Goal: Task Accomplishment & Management: Complete application form

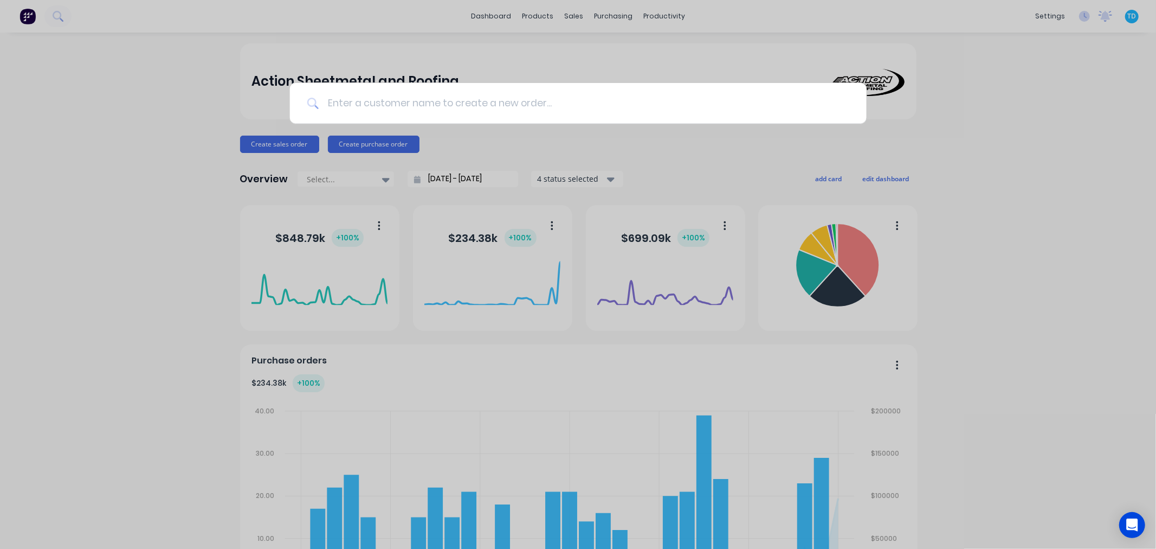
click at [397, 108] on input at bounding box center [584, 103] width 531 height 41
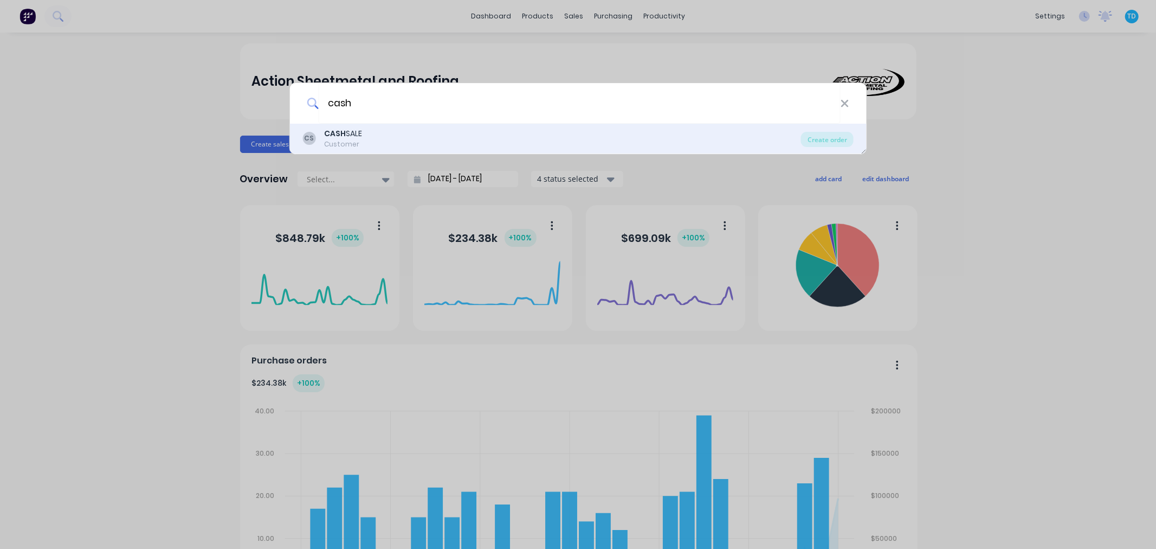
type input "cash"
click at [356, 136] on div "CASH SALE" at bounding box center [343, 133] width 38 height 11
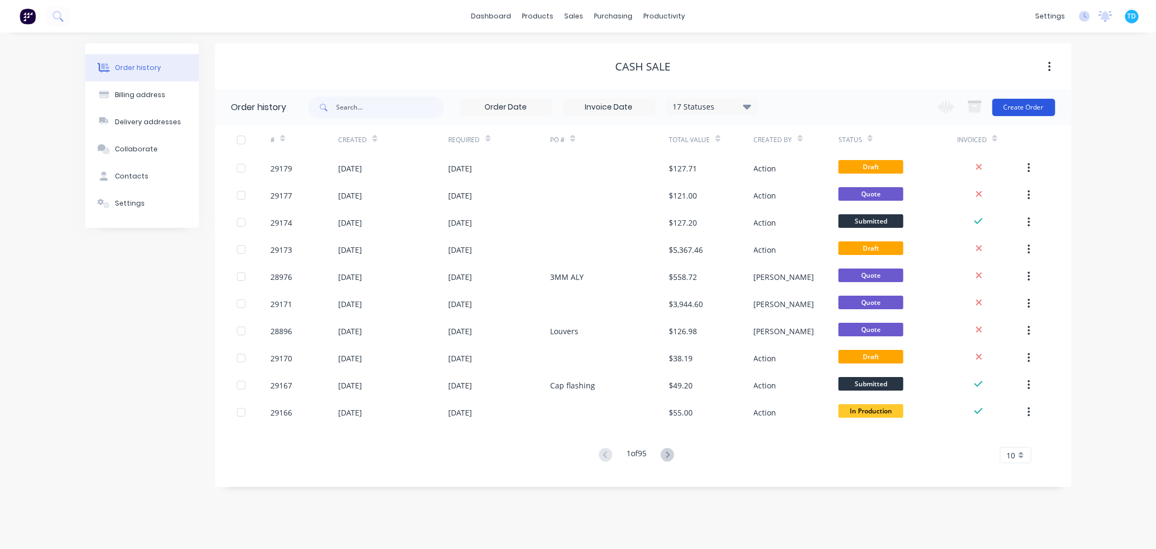
click at [1010, 114] on button "Create Order" at bounding box center [1023, 107] width 63 height 17
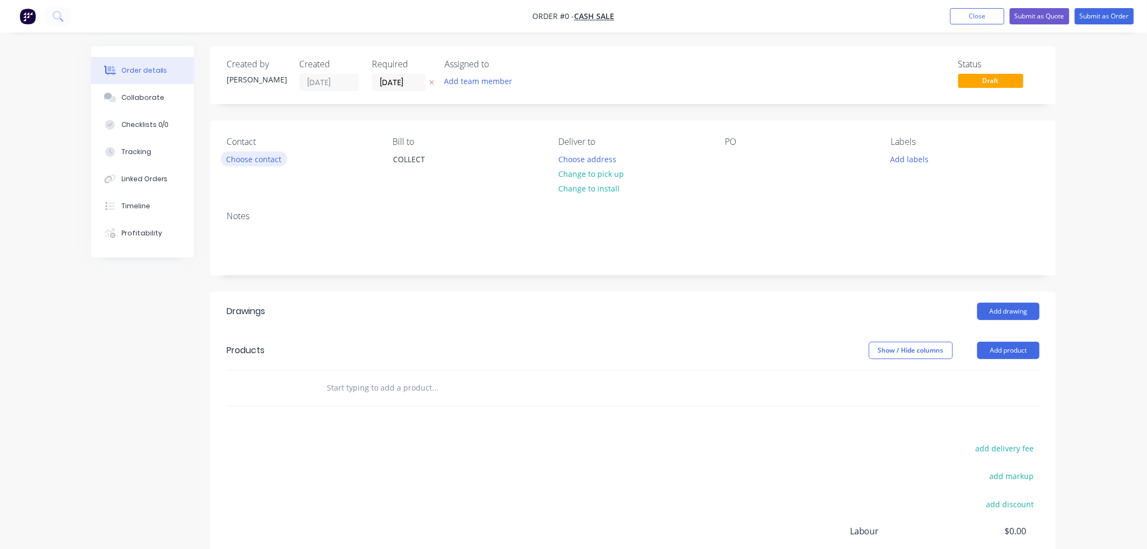
click at [255, 157] on button "Choose contact" at bounding box center [254, 158] width 67 height 15
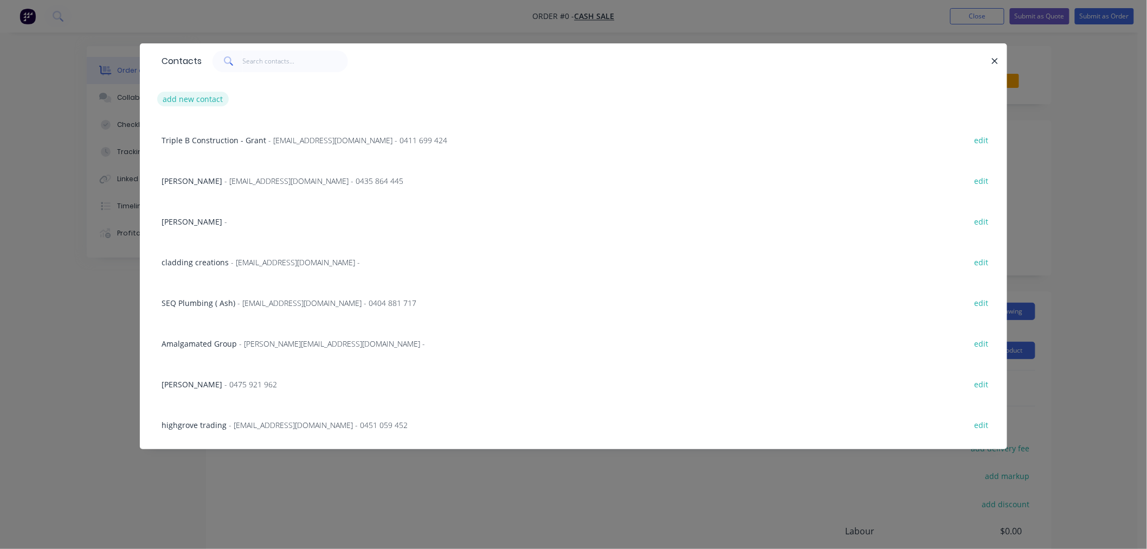
click at [205, 95] on button "add new contact" at bounding box center [193, 99] width 72 height 15
select select "AU"
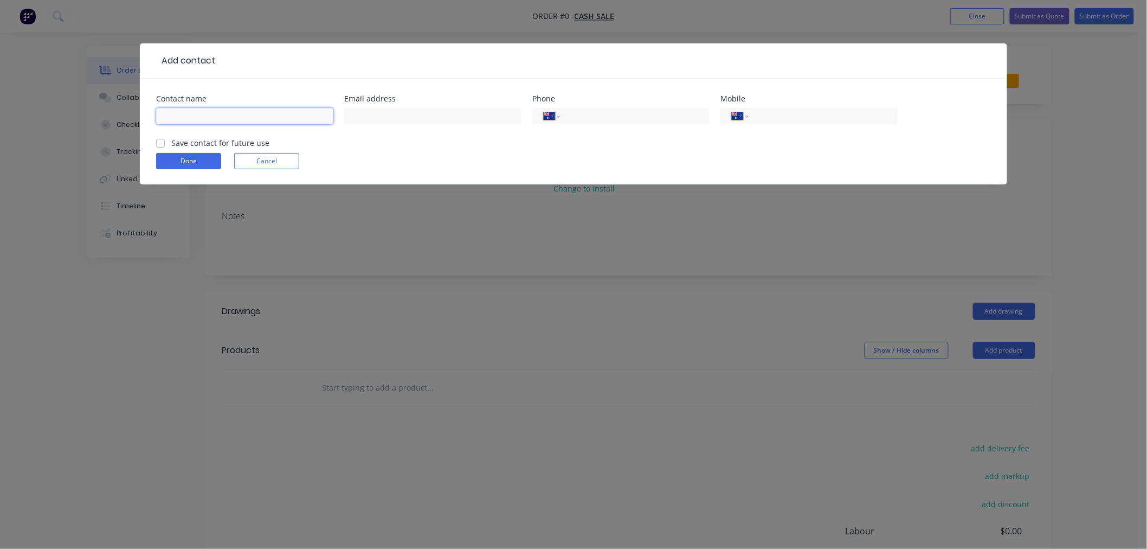
click at [212, 109] on input "text" at bounding box center [244, 116] width 177 height 16
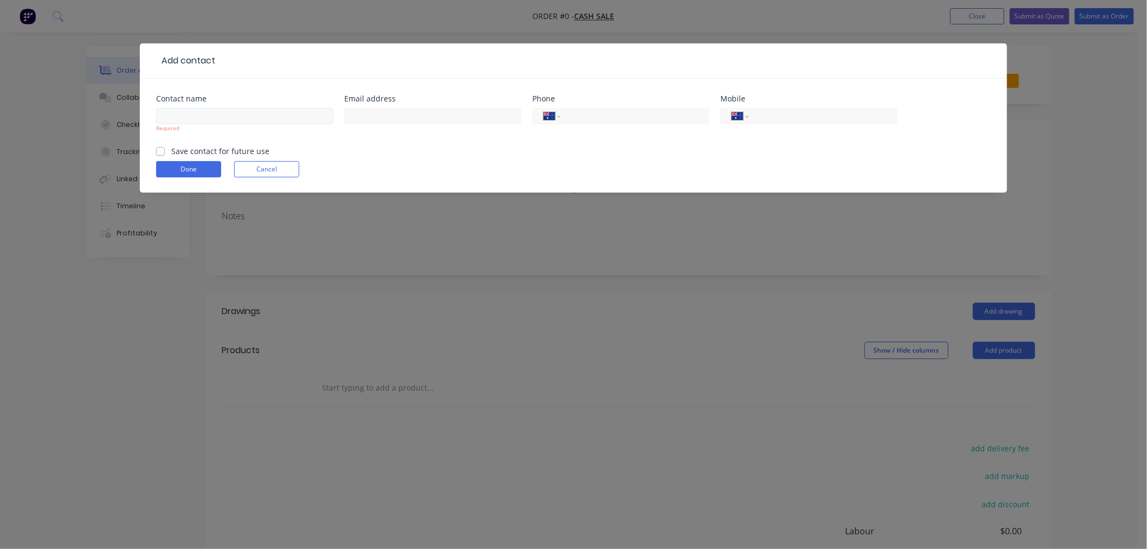
scroll to position [134, 0]
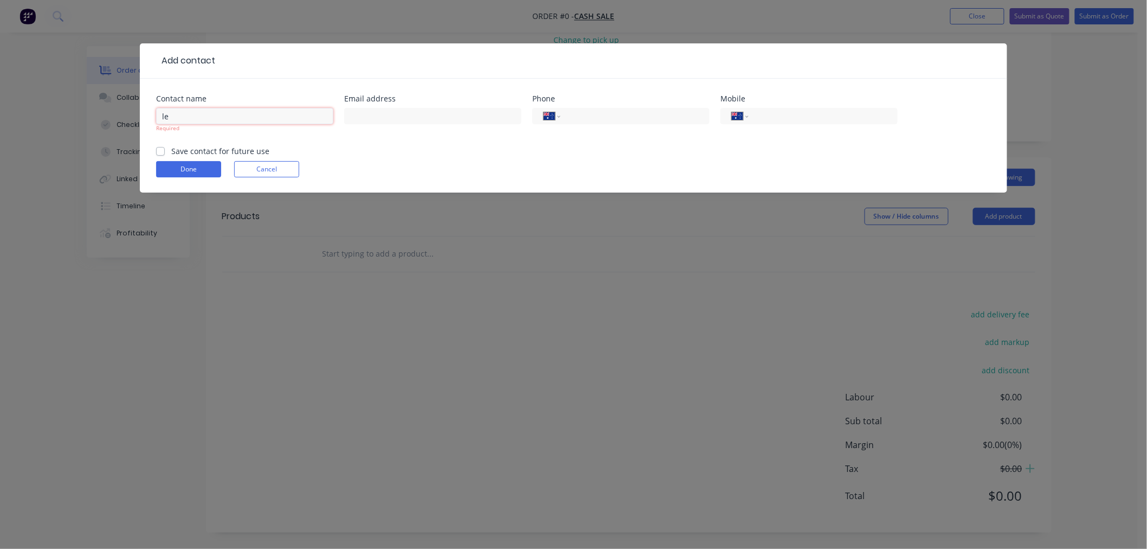
drag, startPoint x: 187, startPoint y: 119, endPoint x: 161, endPoint y: 119, distance: 26.0
click at [161, 119] on input "le" at bounding box center [244, 116] width 177 height 16
type input "[PERSON_NAME]"
click at [790, 114] on input "tel" at bounding box center [821, 116] width 130 height 12
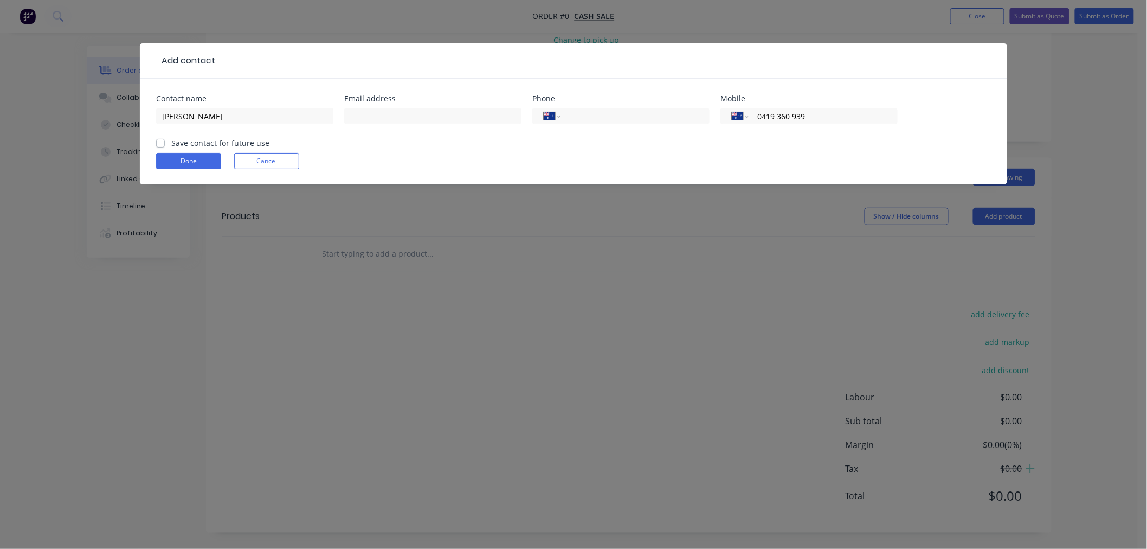
type input "0419 360 939"
click at [183, 143] on label "Save contact for future use" at bounding box center [220, 142] width 98 height 11
click at [165, 143] on input "Save contact for future use" at bounding box center [160, 142] width 9 height 10
checkbox input "true"
click at [414, 118] on input "text" at bounding box center [432, 116] width 177 height 16
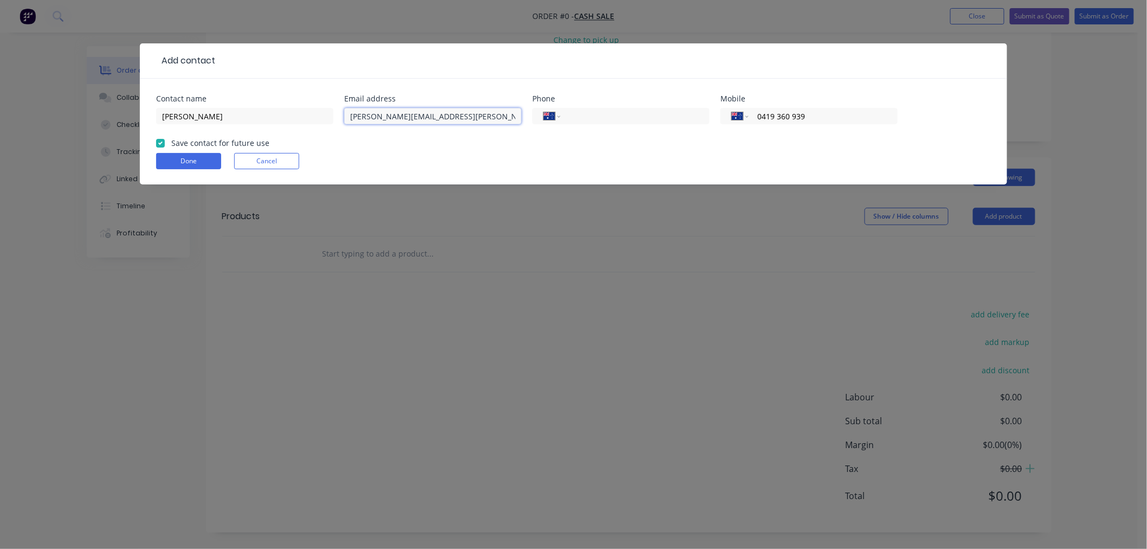
type input "[PERSON_NAME][EMAIL_ADDRESS][PERSON_NAME][DOMAIN_NAME]"
click at [668, 339] on div "Add contact Contact name [PERSON_NAME] Email address [PERSON_NAME][EMAIL_ADDRES…" at bounding box center [573, 274] width 1147 height 549
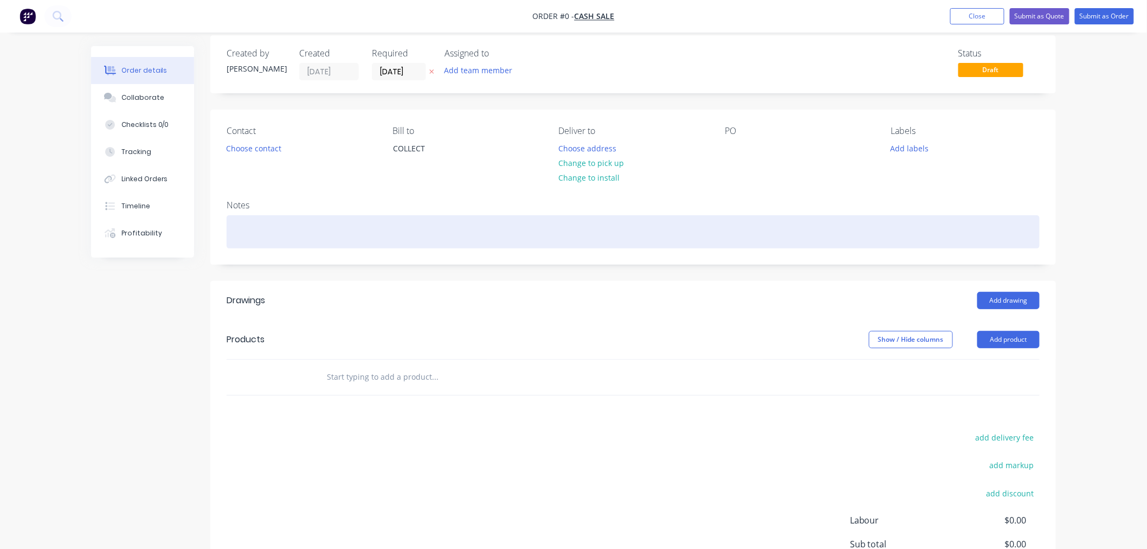
scroll to position [0, 0]
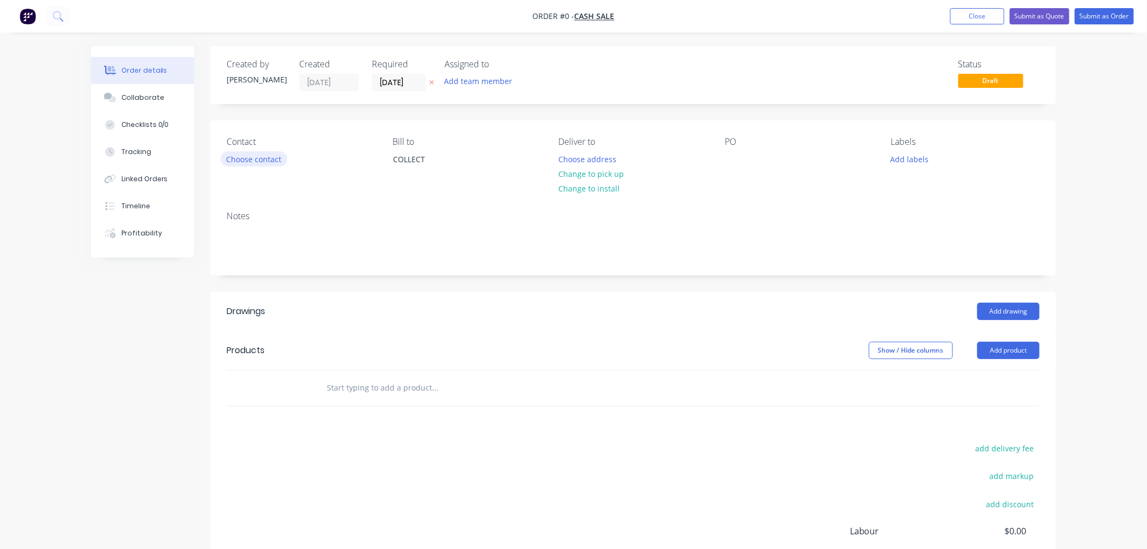
click at [256, 157] on button "Choose contact" at bounding box center [254, 158] width 67 height 15
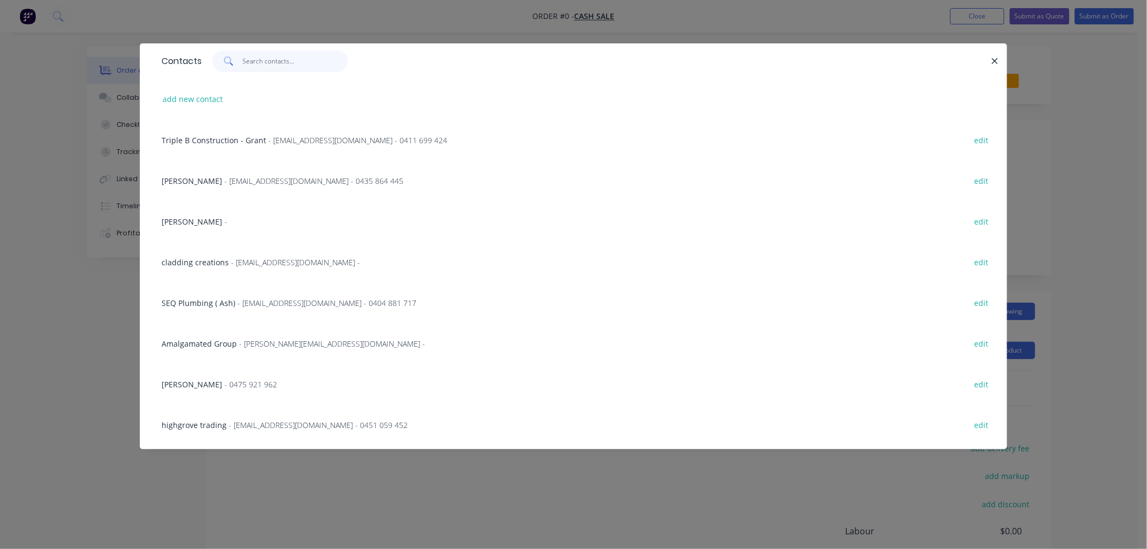
click at [256, 61] on input "text" at bounding box center [296, 61] width 106 height 22
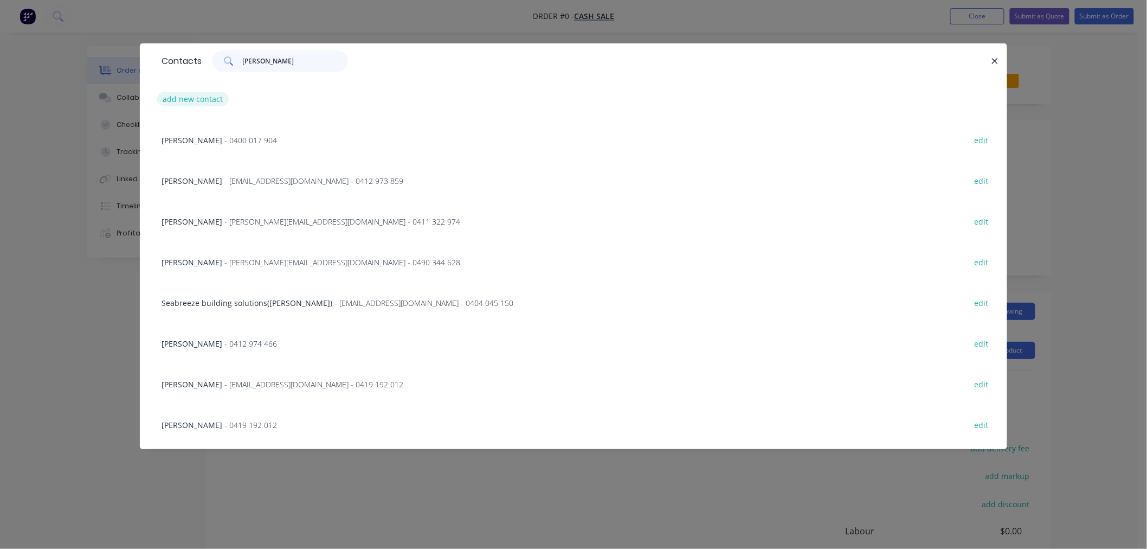
type input "[PERSON_NAME]"
click at [208, 95] on button "add new contact" at bounding box center [193, 99] width 72 height 15
select select "AU"
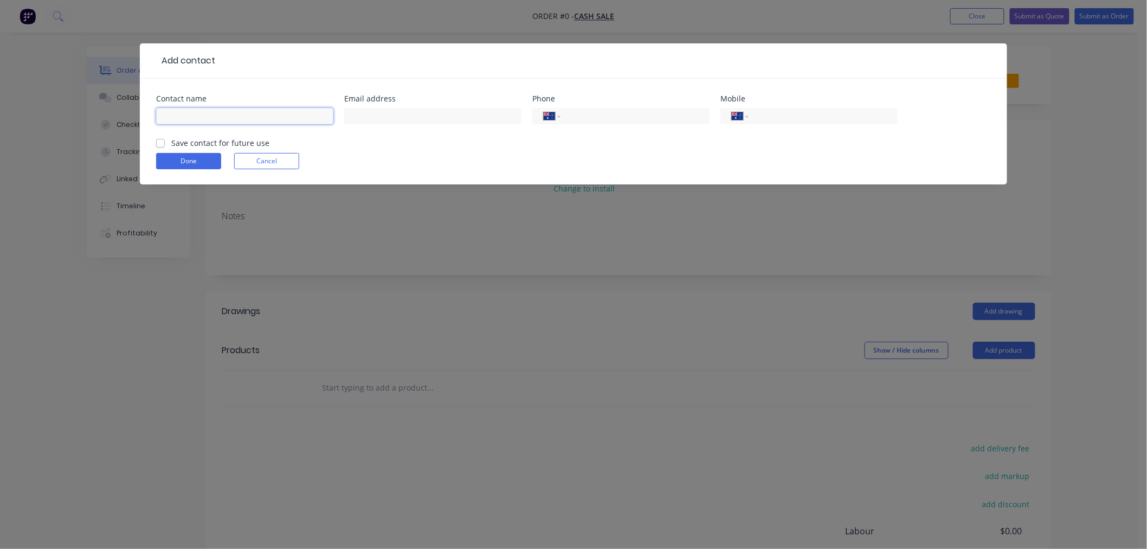
click at [235, 113] on input "text" at bounding box center [244, 116] width 177 height 16
type input "[PERSON_NAME]"
click at [376, 114] on input "text" at bounding box center [432, 116] width 177 height 16
type input "[PERSON_NAME][EMAIL_ADDRESS][PERSON_NAME][DOMAIN_NAME]"
click at [774, 118] on input "tel" at bounding box center [821, 116] width 130 height 12
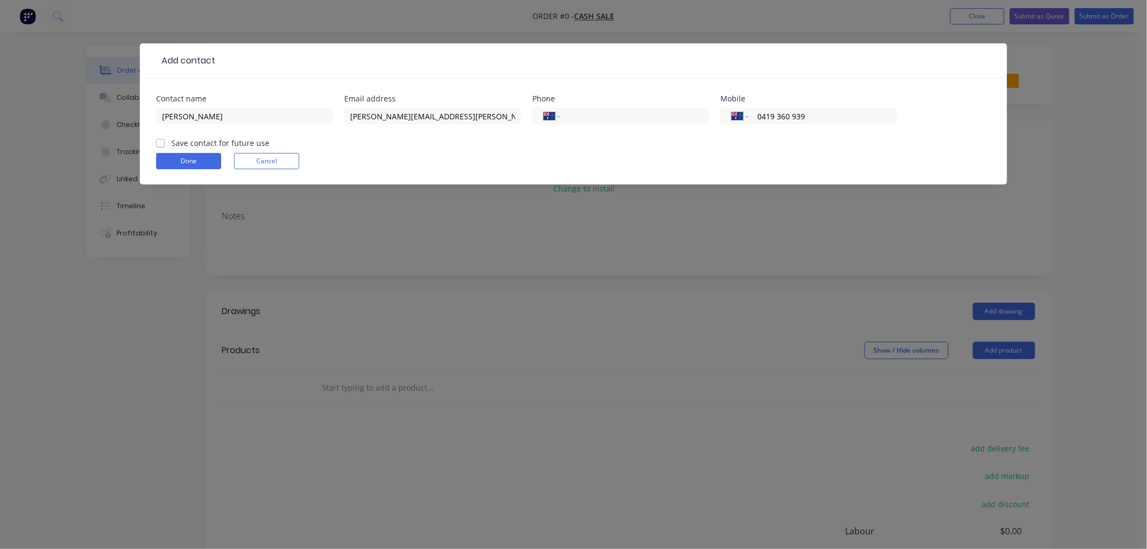
type input "0419 360 939"
click at [199, 144] on label "Save contact for future use" at bounding box center [220, 142] width 98 height 11
click at [165, 144] on input "Save contact for future use" at bounding box center [160, 142] width 9 height 10
checkbox input "true"
click at [207, 164] on button "Done" at bounding box center [188, 161] width 65 height 16
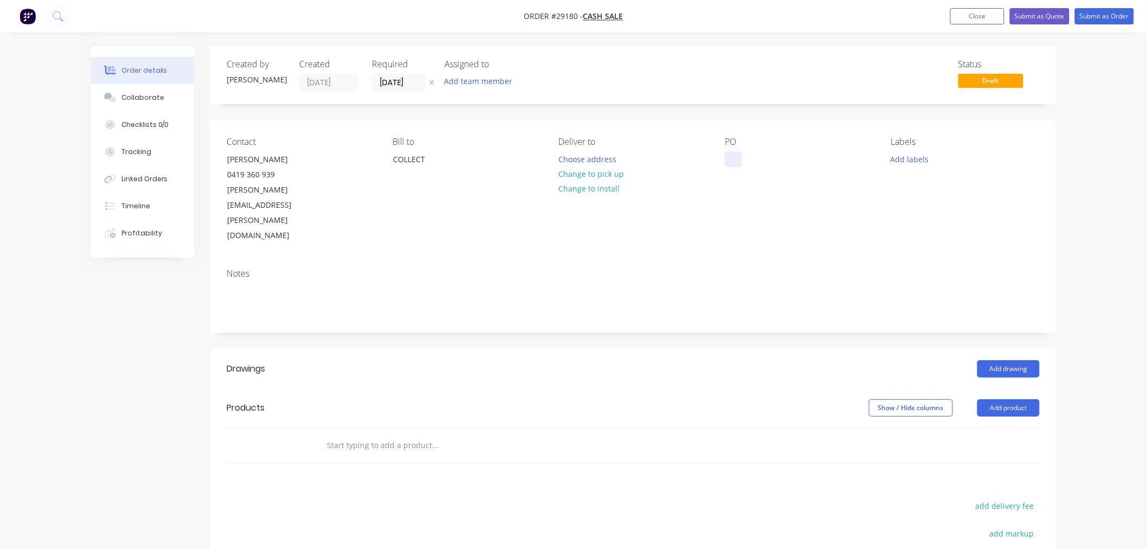
click at [732, 159] on div at bounding box center [733, 159] width 17 height 16
click at [798, 260] on div "Notes" at bounding box center [633, 296] width 846 height 73
click at [990, 399] on button "Add product" at bounding box center [1008, 407] width 62 height 17
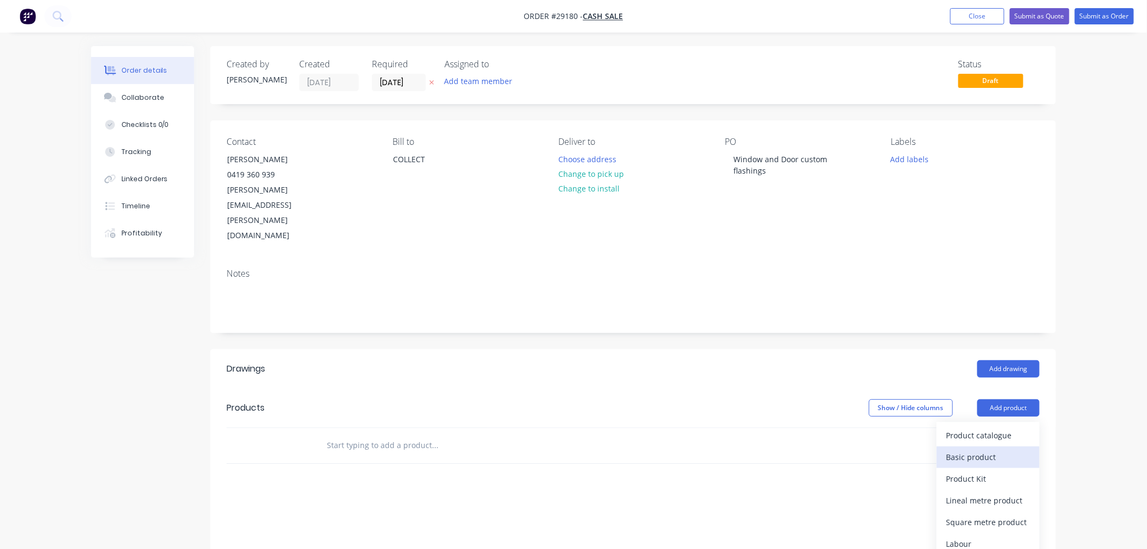
click at [968, 449] on div "Basic product" at bounding box center [987, 457] width 83 height 16
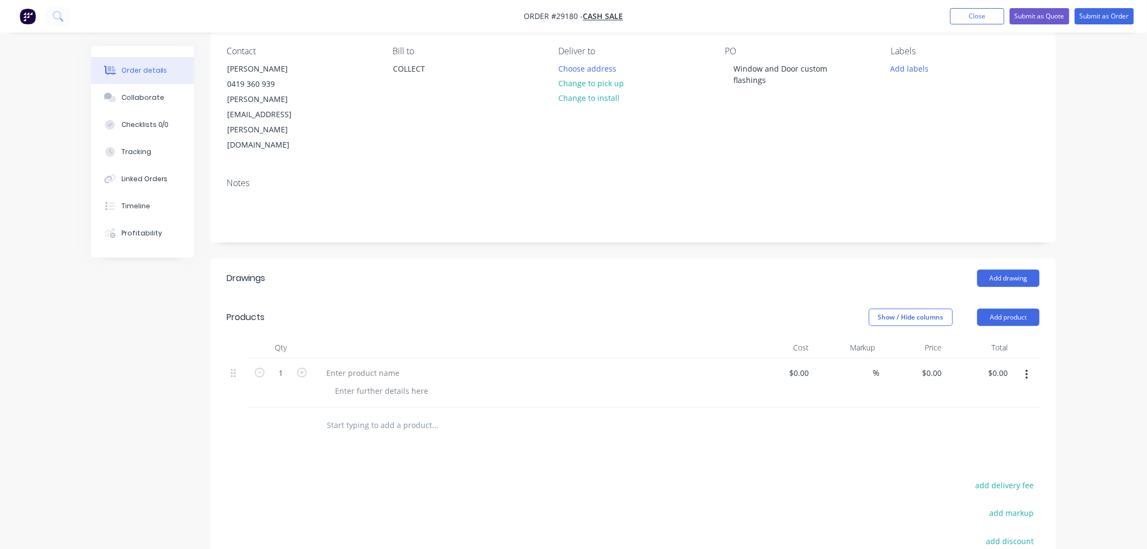
scroll to position [180, 0]
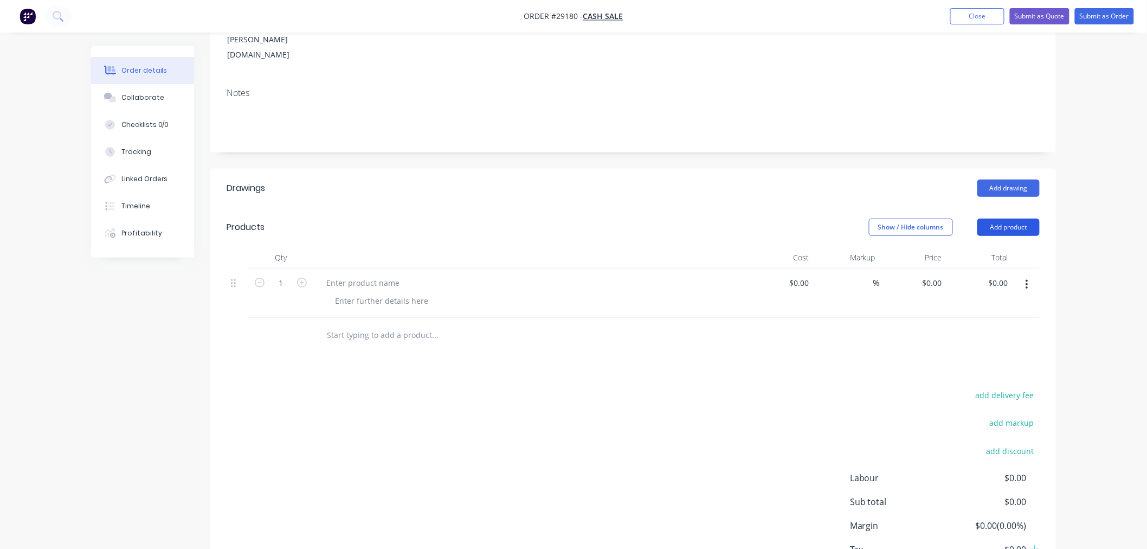
click at [981, 218] on button "Add product" at bounding box center [1008, 226] width 62 height 17
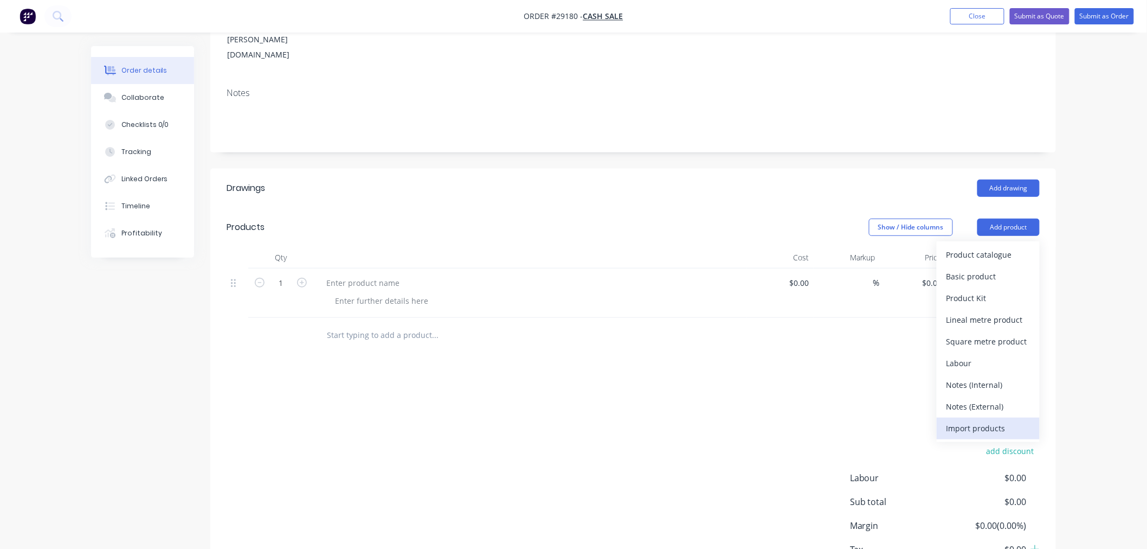
click at [986, 420] on div "Import products" at bounding box center [987, 428] width 83 height 16
drag, startPoint x: 830, startPoint y: 323, endPoint x: 925, endPoint y: 282, distance: 103.2
click at [839, 314] on div "Drawings Add drawing Products Show / Hide columns Add product Import products P…" at bounding box center [633, 391] width 846 height 444
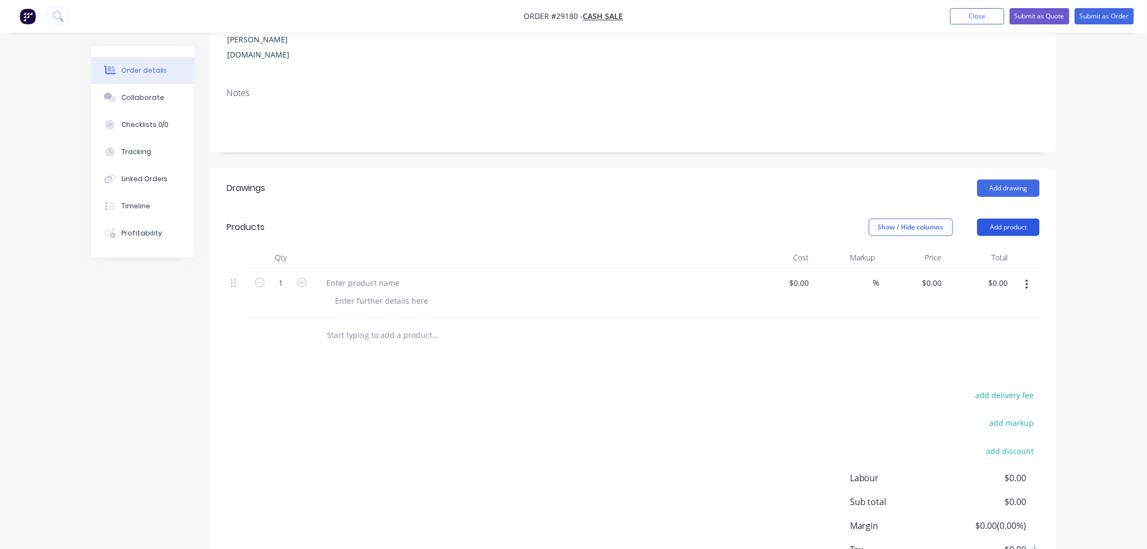
click at [1008, 218] on button "Add product" at bounding box center [1008, 226] width 62 height 17
drag, startPoint x: 886, startPoint y: 322, endPoint x: 906, endPoint y: 304, distance: 27.2
click at [888, 319] on div "Drawings Add drawing Products Show / Hide columns Add product Qty Cost Markup P…" at bounding box center [633, 391] width 846 height 444
click at [1012, 218] on button "Add product" at bounding box center [1008, 226] width 62 height 17
click at [835, 337] on div "Drawings Add drawing Products Show / Hide columns Add product Import products P…" at bounding box center [633, 391] width 846 height 444
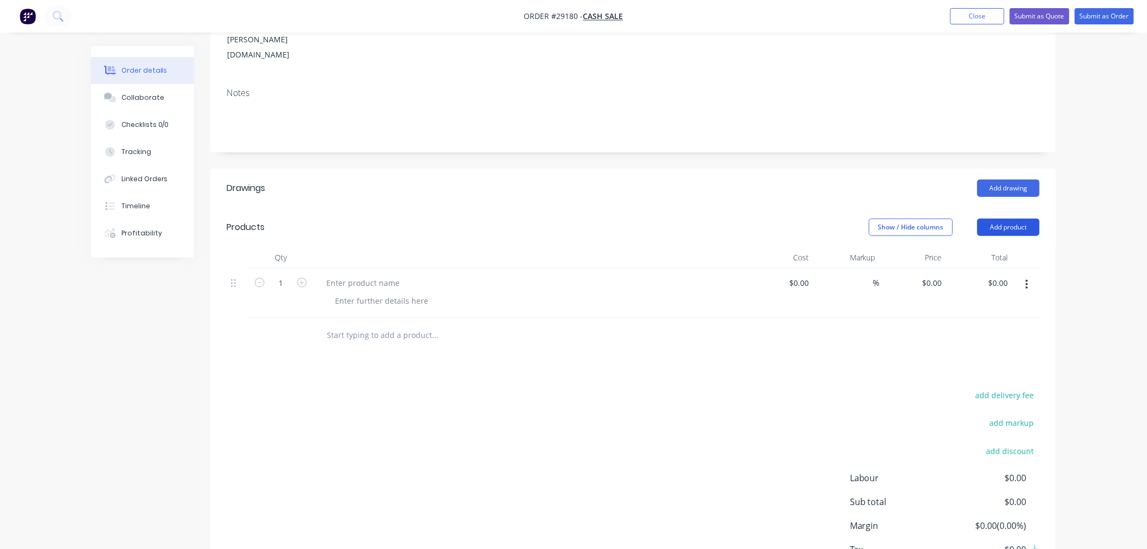
click at [1003, 218] on button "Add product" at bounding box center [1008, 226] width 62 height 17
click at [983, 312] on div "Back" at bounding box center [987, 320] width 83 height 16
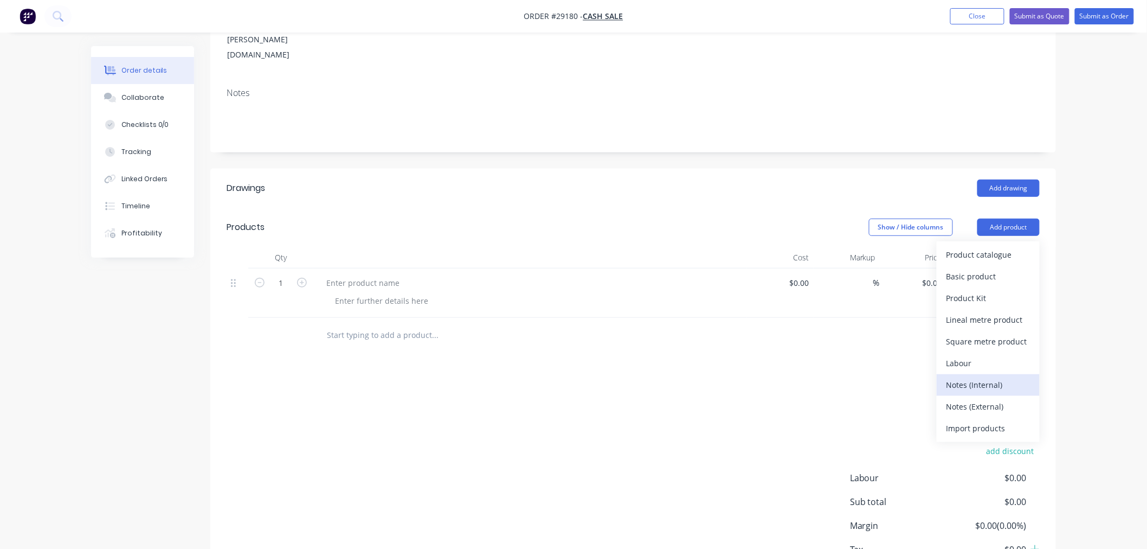
click at [974, 377] on div "Notes (Internal)" at bounding box center [987, 385] width 83 height 16
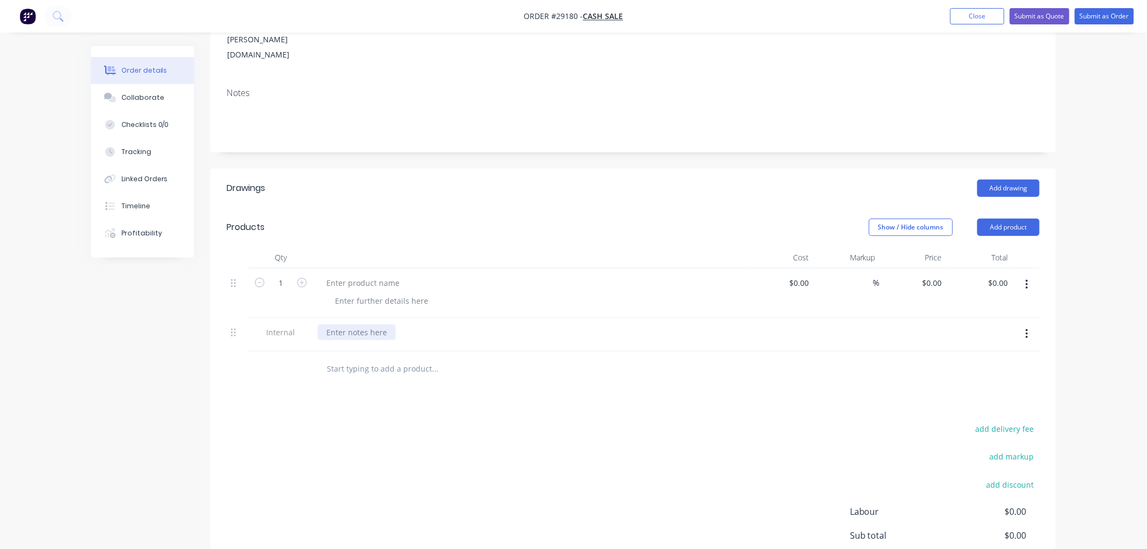
click at [346, 324] on div at bounding box center [357, 332] width 78 height 16
click at [489, 360] on div "Drawings Add drawing Products Show / Hide columns Add product Qty Cost Markup P…" at bounding box center [633, 408] width 846 height 478
click at [365, 324] on div "See [PERSON_NAME] fo details a she site measured and understands how to make it" at bounding box center [480, 332] width 325 height 16
click at [353, 275] on div at bounding box center [363, 283] width 91 height 16
click at [517, 346] on div "Drawings Add drawing Products Show / Hide columns Add product Qty Cost Markup P…" at bounding box center [633, 408] width 846 height 478
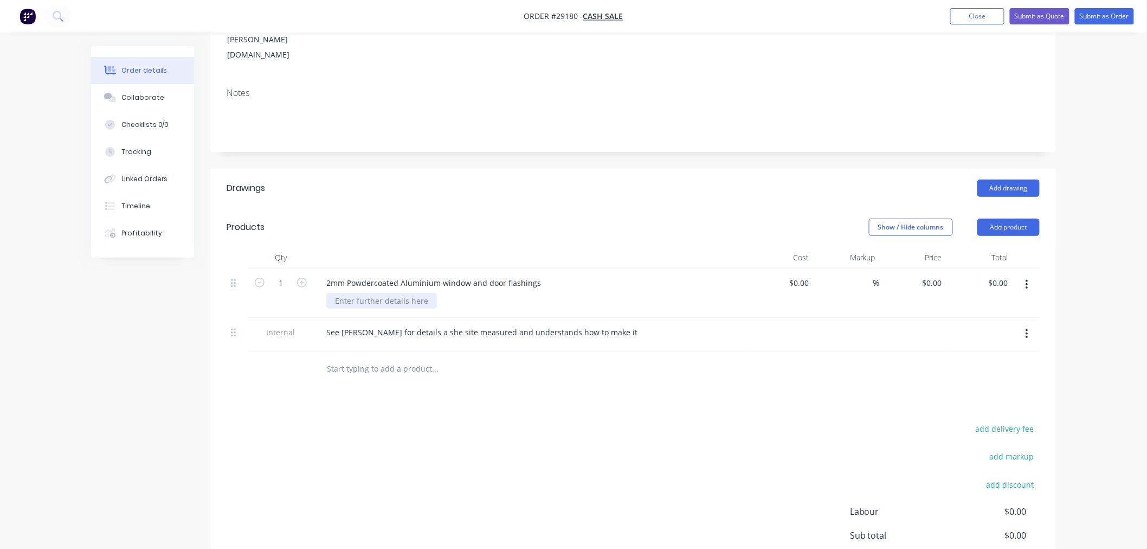
click at [403, 293] on div at bounding box center [381, 301] width 111 height 16
click at [575, 364] on div "Drawings Add drawing Products Show / Hide columns Add product Qty Cost Markup P…" at bounding box center [633, 408] width 846 height 478
click at [378, 293] on div "windows - 1 2 210 wide x 1200 high, 2 @ 1810 high x 1200 wide, Door - 890 wide …" at bounding box center [501, 301] width 351 height 16
click at [389, 293] on div "windows - 1 @ 210 wide x 1200 high, 2 @ 1810 high x 1200 wide, Door - 890 wide …" at bounding box center [502, 301] width 353 height 16
click at [396, 293] on div "windows - 1 @ 2210 wide x 1200 high, 2 @ 1810 high x 1200 wide, Door - 890 wide…" at bounding box center [505, 301] width 358 height 16
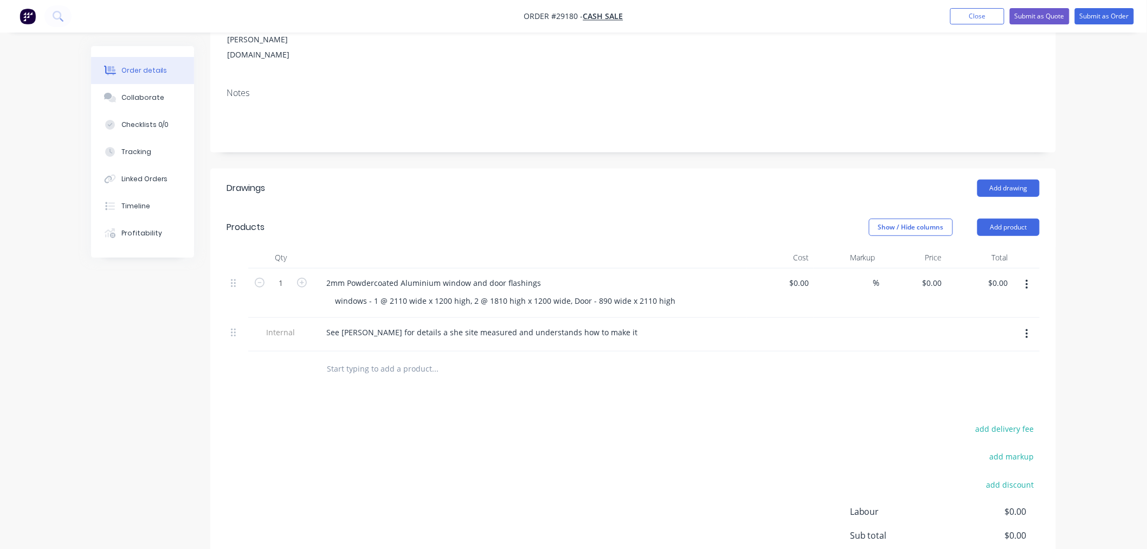
click at [527, 361] on div "Drawings Add drawing Products Show / Hide columns Add product Qty Cost Markup P…" at bounding box center [633, 408] width 846 height 478
click at [1027, 218] on button "Add product" at bounding box center [1008, 226] width 62 height 17
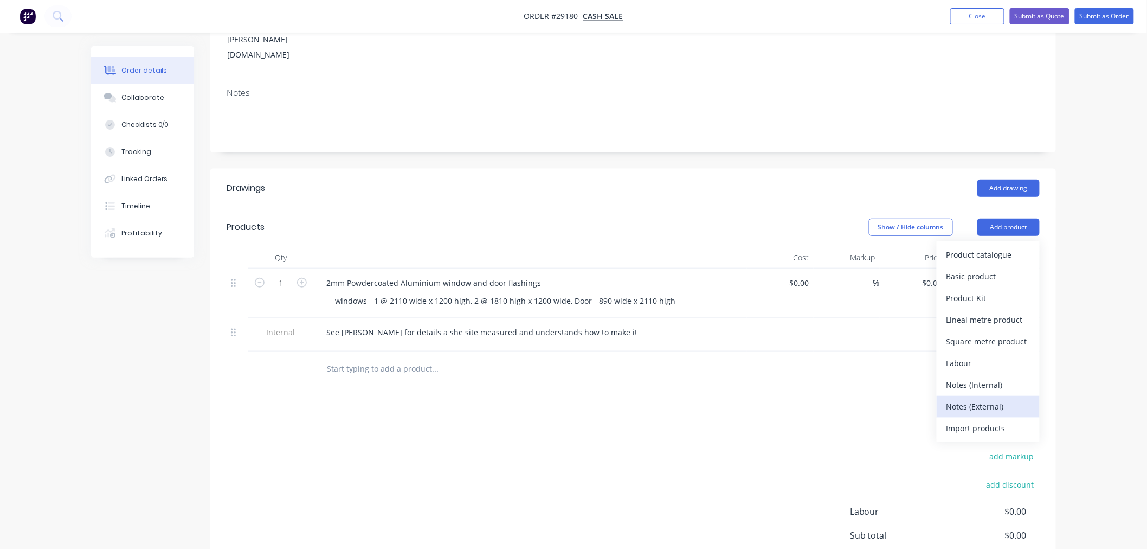
click at [984, 398] on div "Notes (External)" at bounding box center [987, 406] width 83 height 16
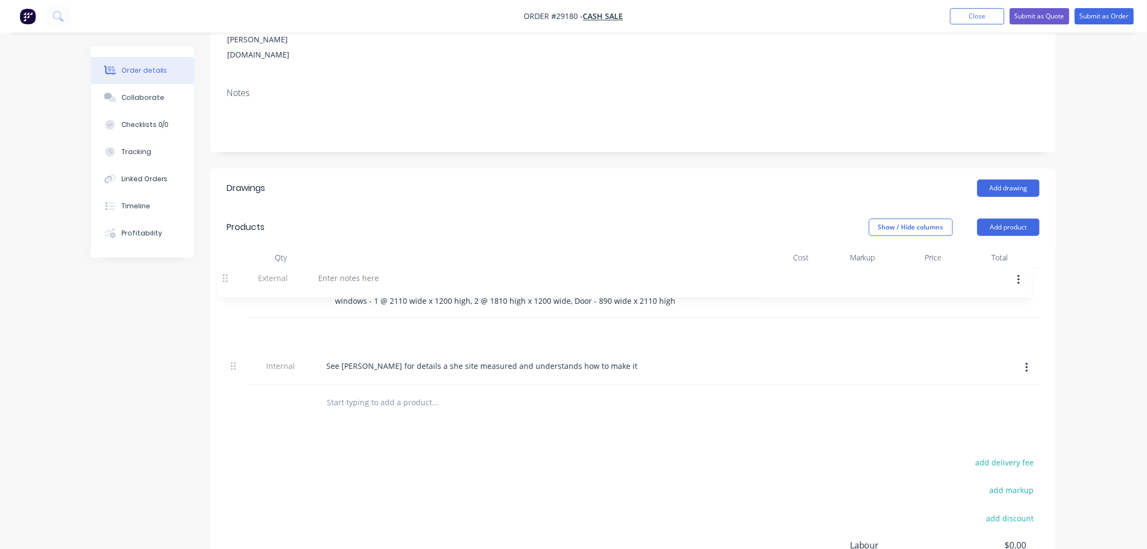
drag, startPoint x: 231, startPoint y: 321, endPoint x: 223, endPoint y: 275, distance: 46.2
click at [223, 275] on div "Qty Cost Markup Price Total 1 2mm Powdercoated Aluminium window and door flashi…" at bounding box center [633, 333] width 846 height 173
click at [350, 324] on div at bounding box center [357, 332] width 78 height 16
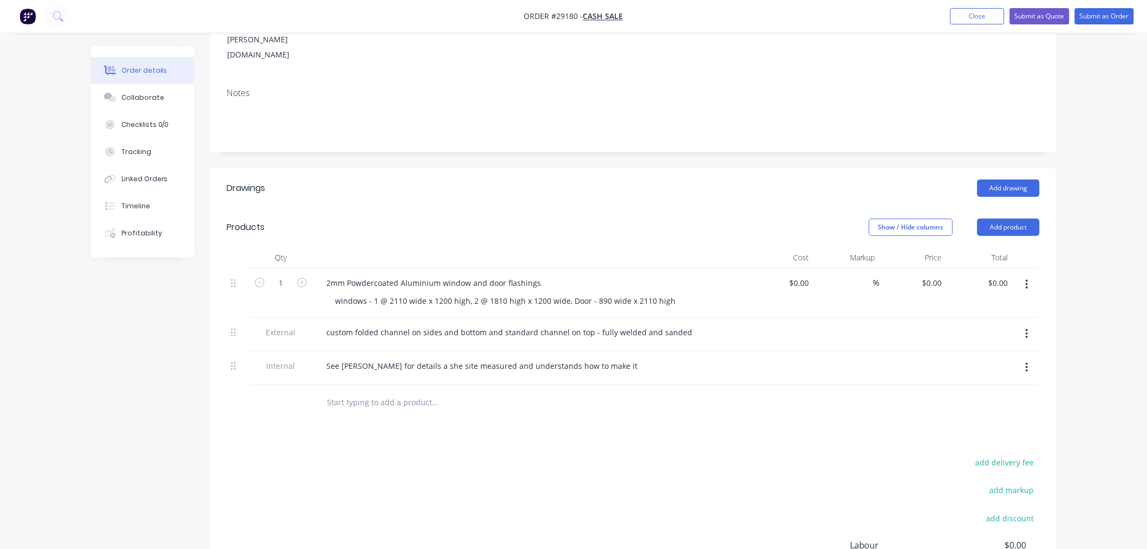
click at [873, 455] on div "add delivery fee add markup add discount Labour $0.00 Sub total $0.00 Margin $0…" at bounding box center [633, 559] width 813 height 209
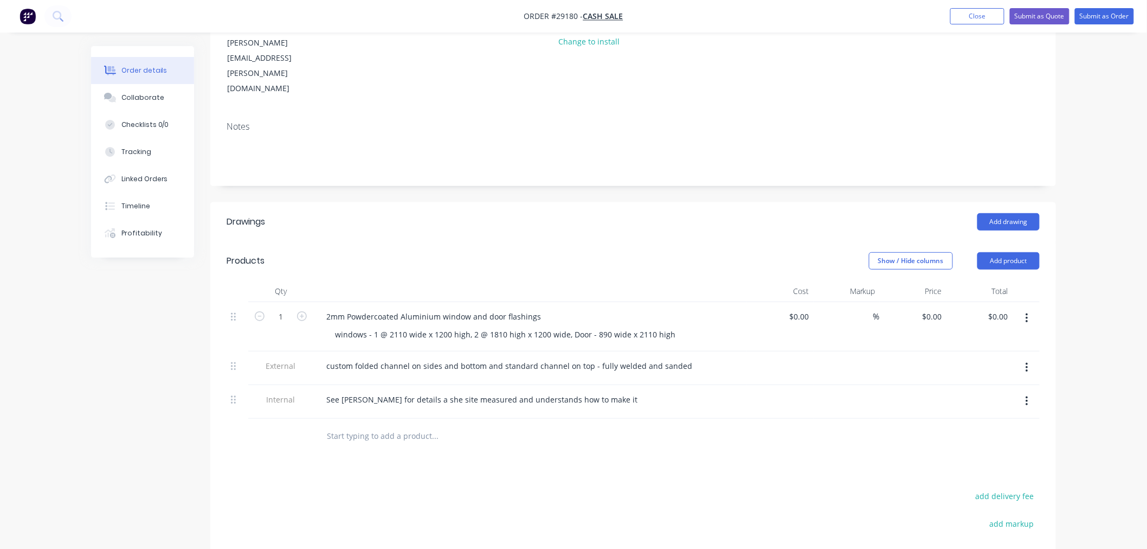
scroll to position [120, 0]
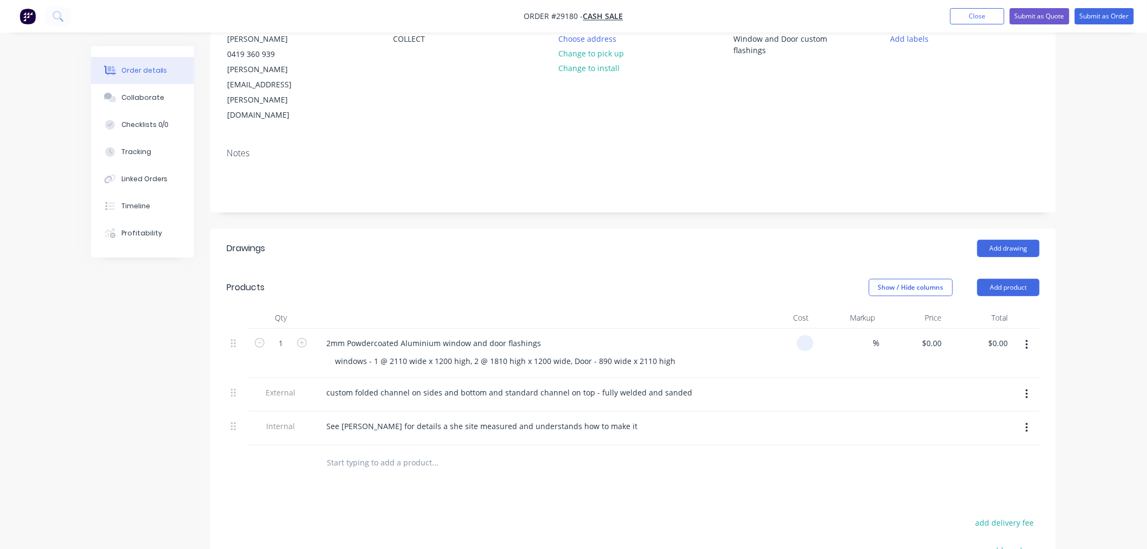
click at [808, 335] on input at bounding box center [807, 343] width 12 height 16
type input "$1,524.00"
click at [872, 331] on div "%" at bounding box center [847, 352] width 67 height 49
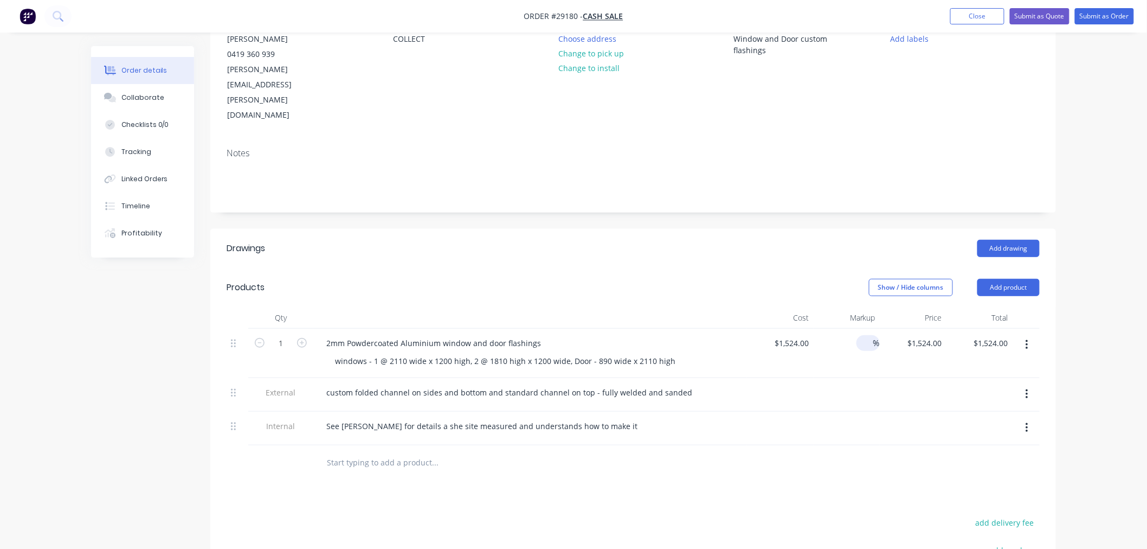
click at [869, 335] on input at bounding box center [867, 343] width 12 height 16
type input "50"
type input "$2,286.00"
click at [863, 378] on div at bounding box center [847, 395] width 67 height 34
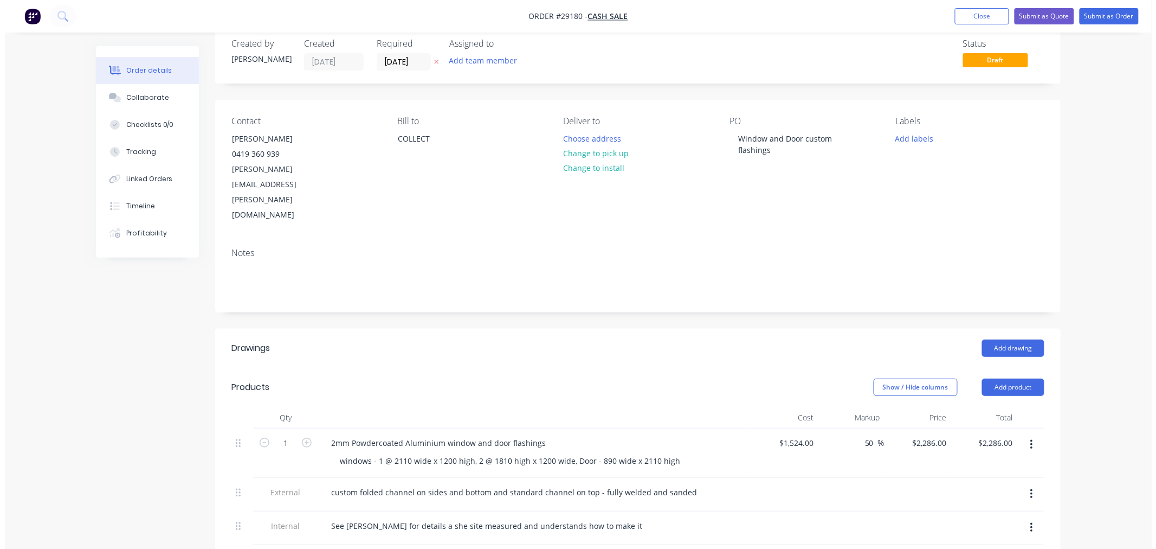
scroll to position [0, 0]
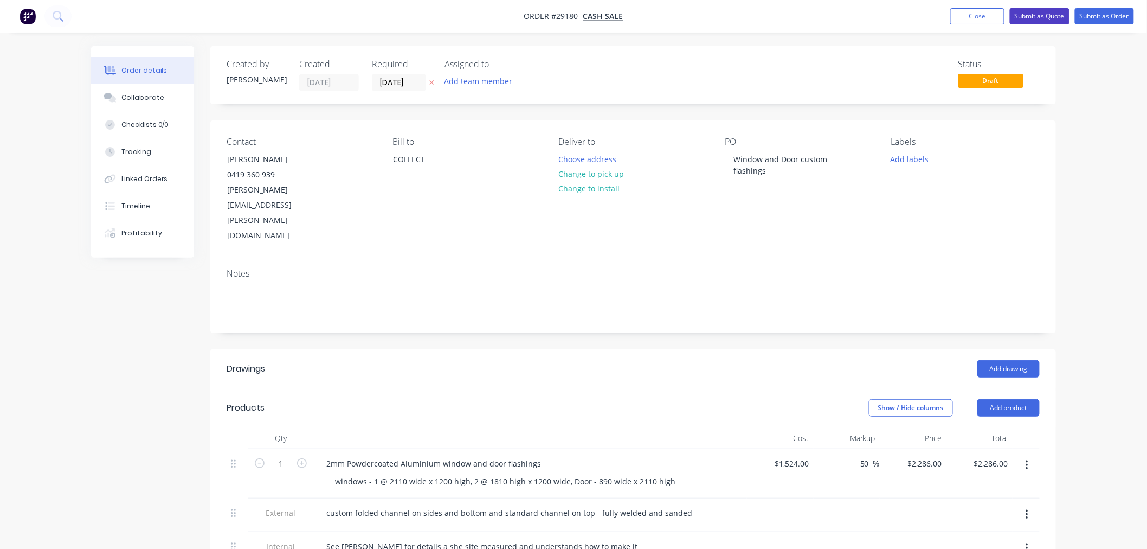
click at [1049, 18] on button "Submit as Quote" at bounding box center [1040, 16] width 60 height 16
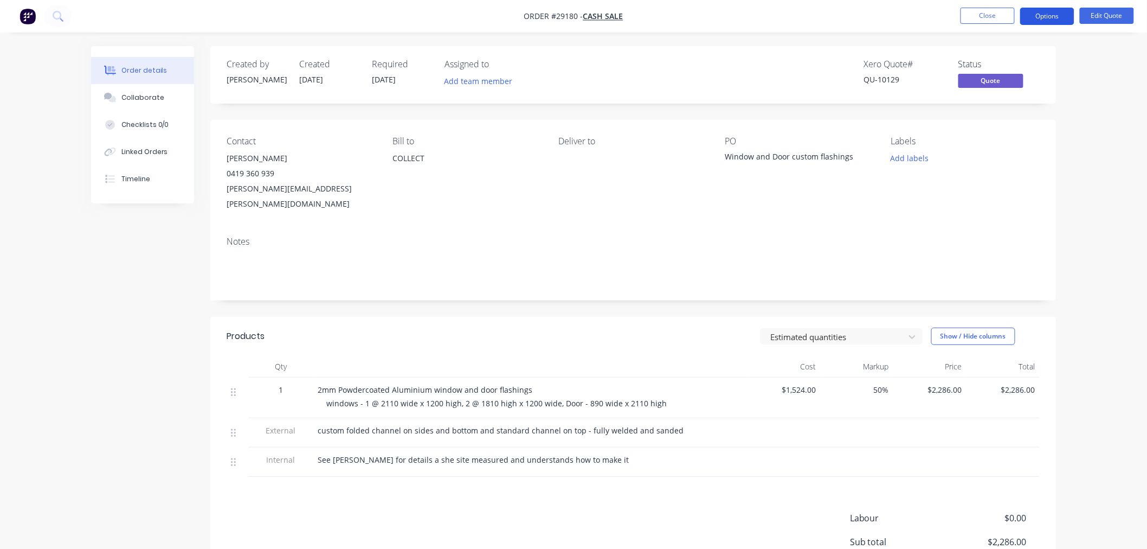
click at [1042, 12] on button "Options" at bounding box center [1047, 16] width 54 height 17
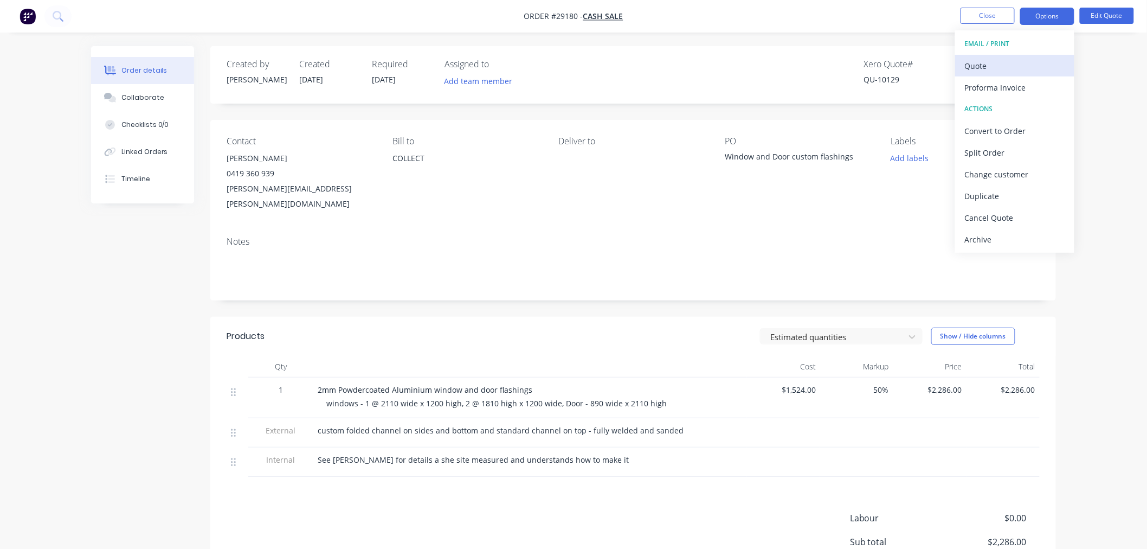
click at [1023, 69] on div "Quote" at bounding box center [1015, 66] width 100 height 16
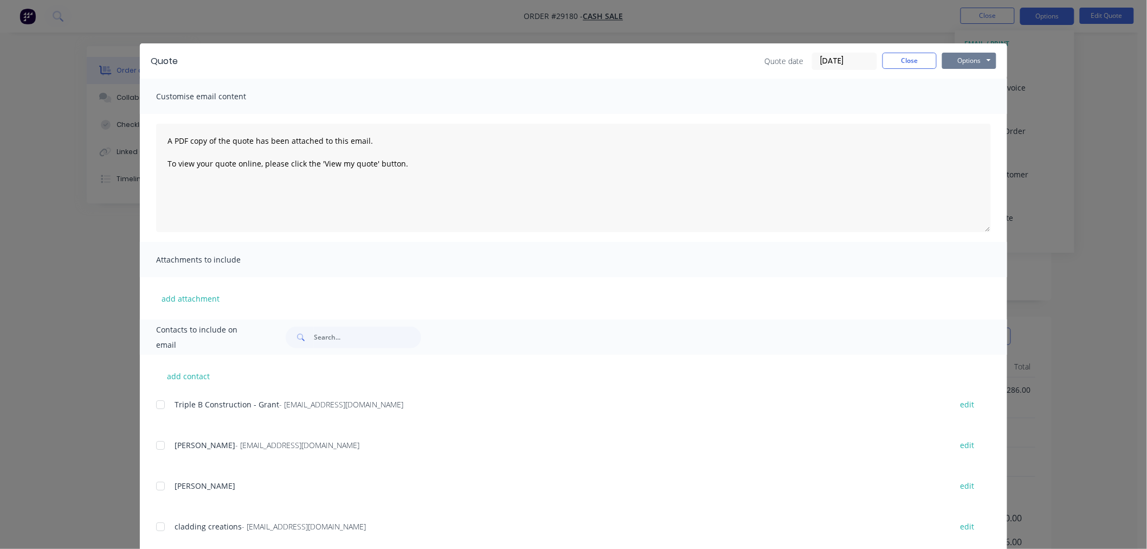
click at [969, 63] on button "Options" at bounding box center [969, 61] width 54 height 16
click at [961, 101] on button "Print" at bounding box center [976, 98] width 69 height 18
drag, startPoint x: 909, startPoint y: 61, endPoint x: 919, endPoint y: 59, distance: 10.5
click at [909, 61] on button "Close" at bounding box center [909, 61] width 54 height 16
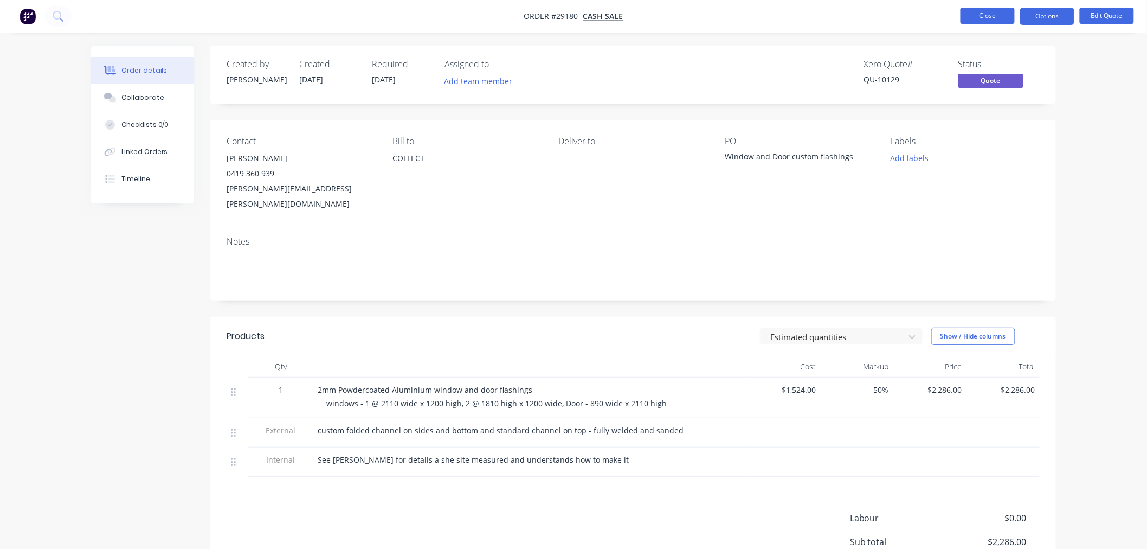
click at [1005, 12] on button "Close" at bounding box center [987, 16] width 54 height 16
